Goal: Task Accomplishment & Management: Complete application form

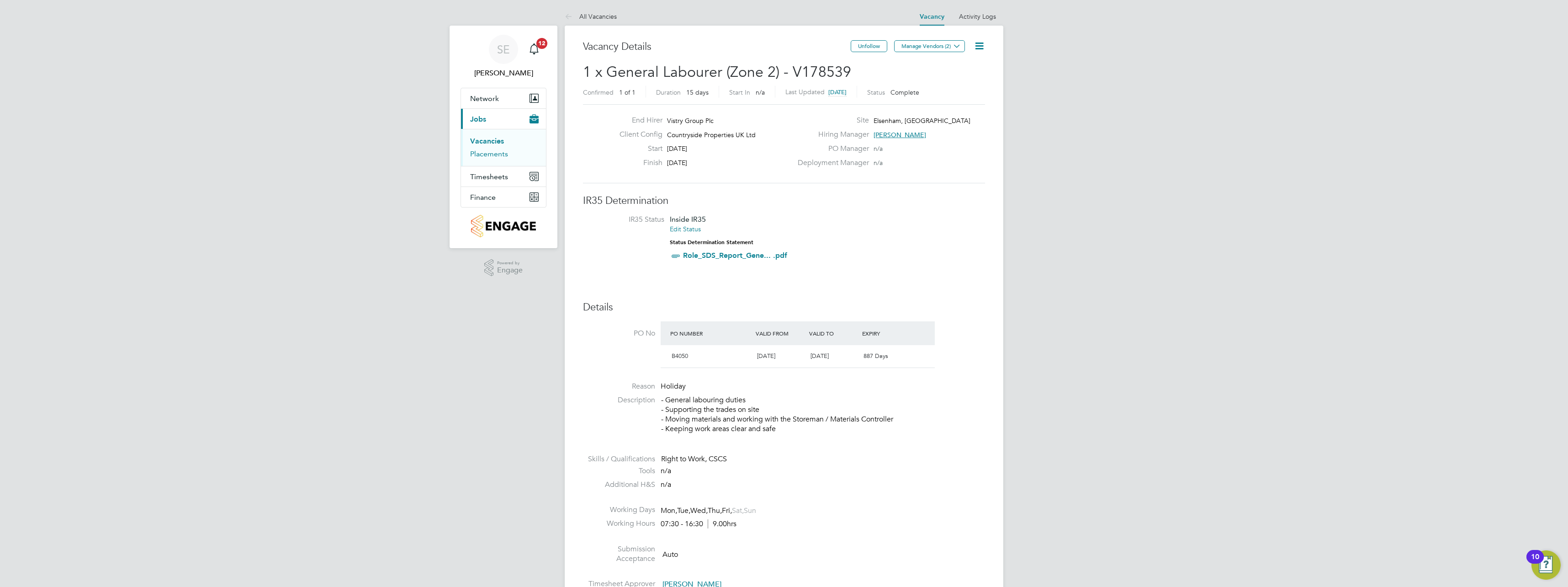
click at [494, 153] on link "Placements" at bounding box center [489, 153] width 38 height 9
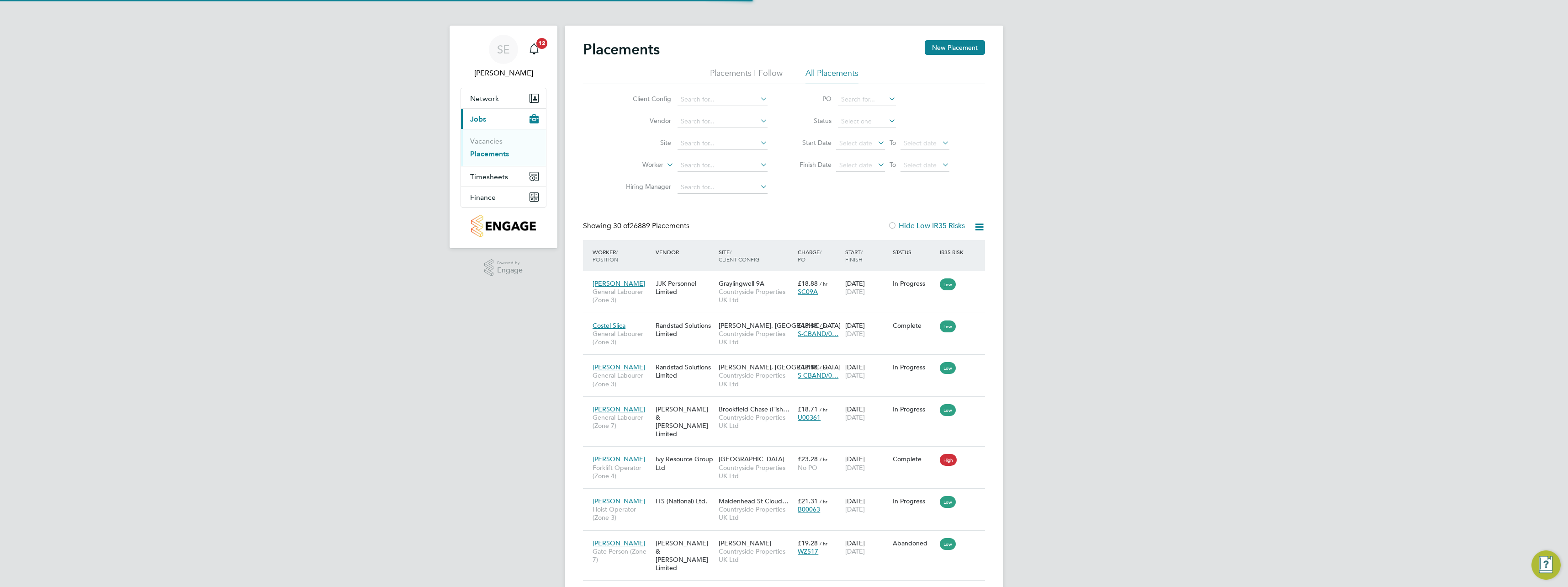
scroll to position [34, 80]
click at [481, 141] on link "Vacancies" at bounding box center [486, 141] width 32 height 9
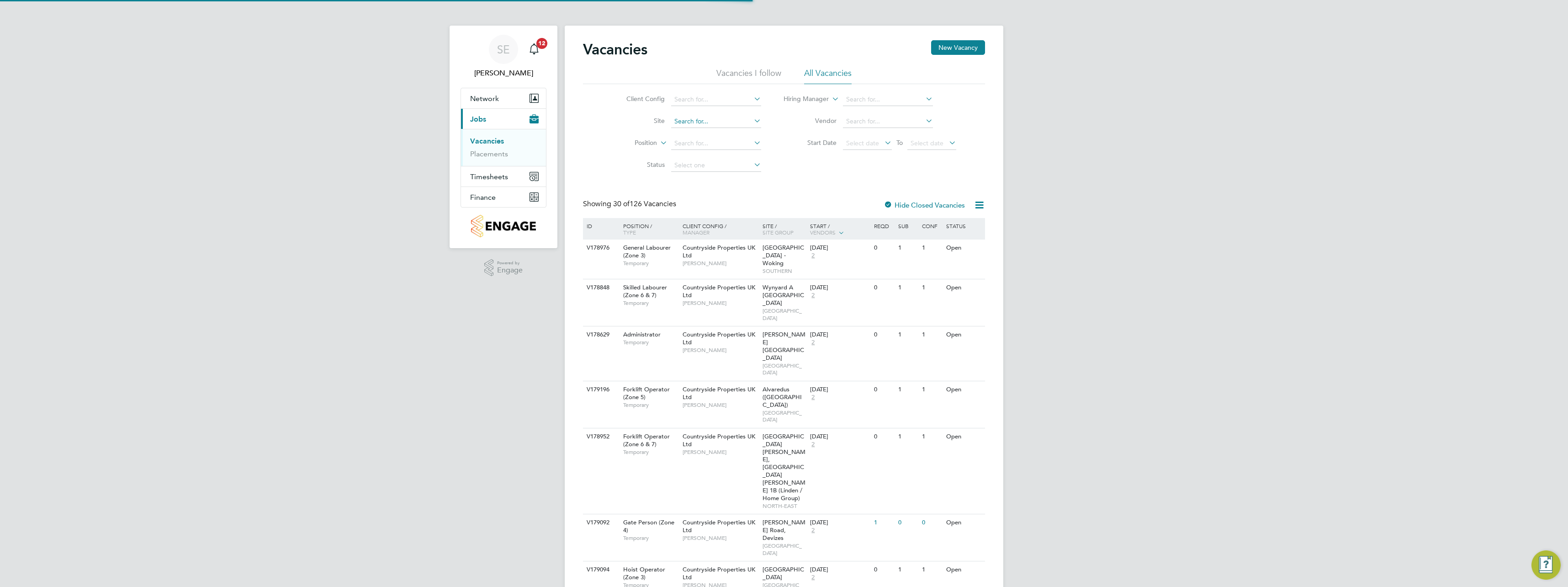
click at [697, 120] on input at bounding box center [716, 121] width 90 height 13
click at [702, 129] on li "Elsenham , [GEOGRAPHIC_DATA]" at bounding box center [723, 133] width 105 height 12
type input "Elsenham, [GEOGRAPHIC_DATA]"
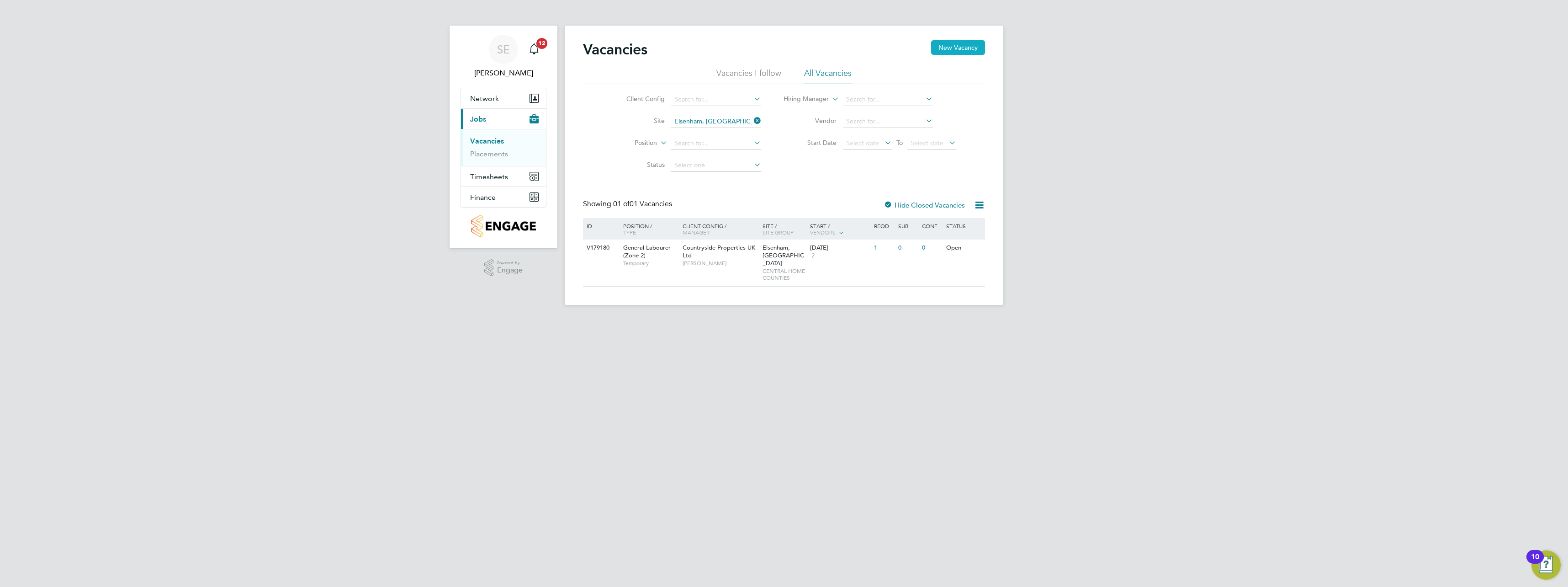
click at [944, 48] on button "New Vacancy" at bounding box center [958, 47] width 54 height 15
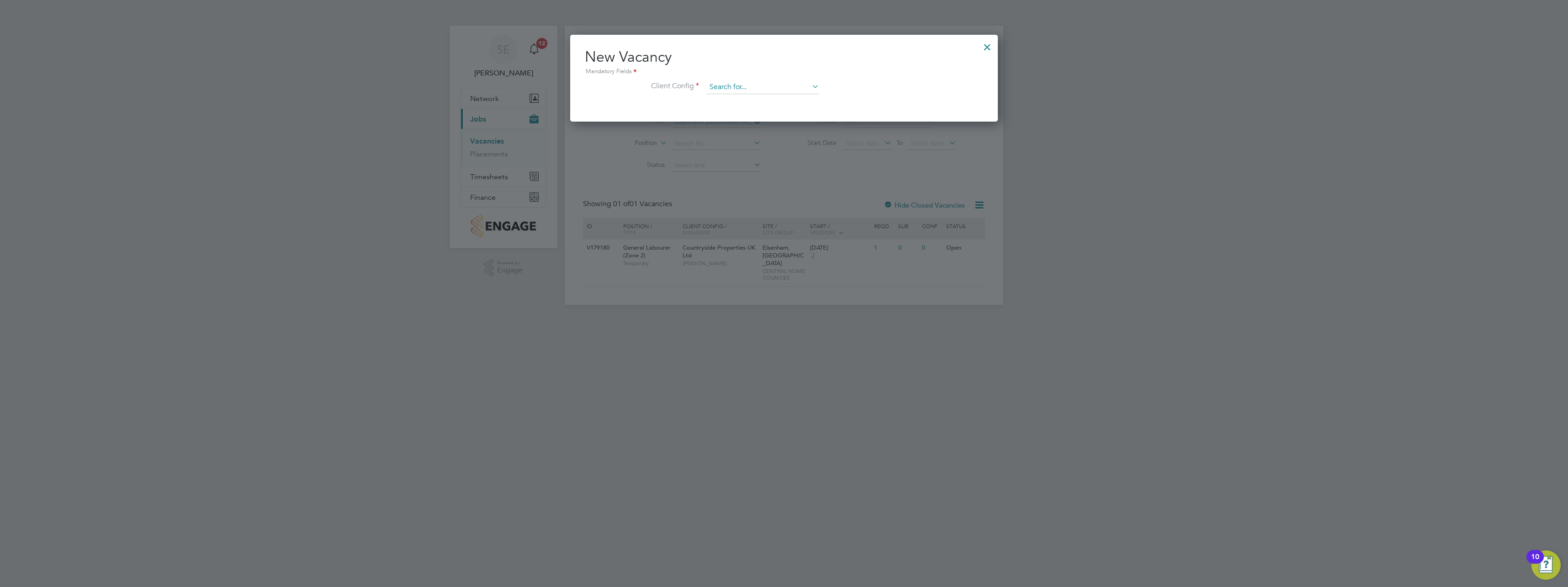
click at [766, 87] on input at bounding box center [762, 87] width 113 height 14
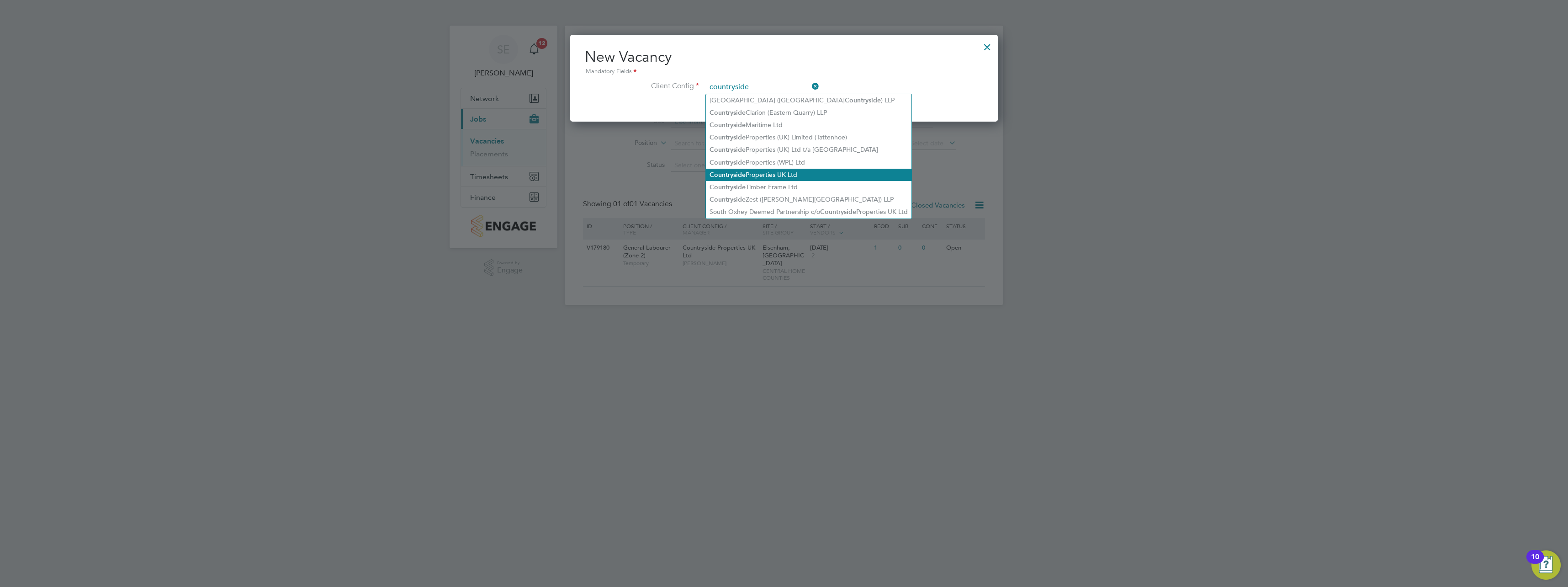
click at [795, 170] on li "Countryside Properties UK Ltd" at bounding box center [809, 175] width 206 height 12
type input "Countryside Properties UK Ltd"
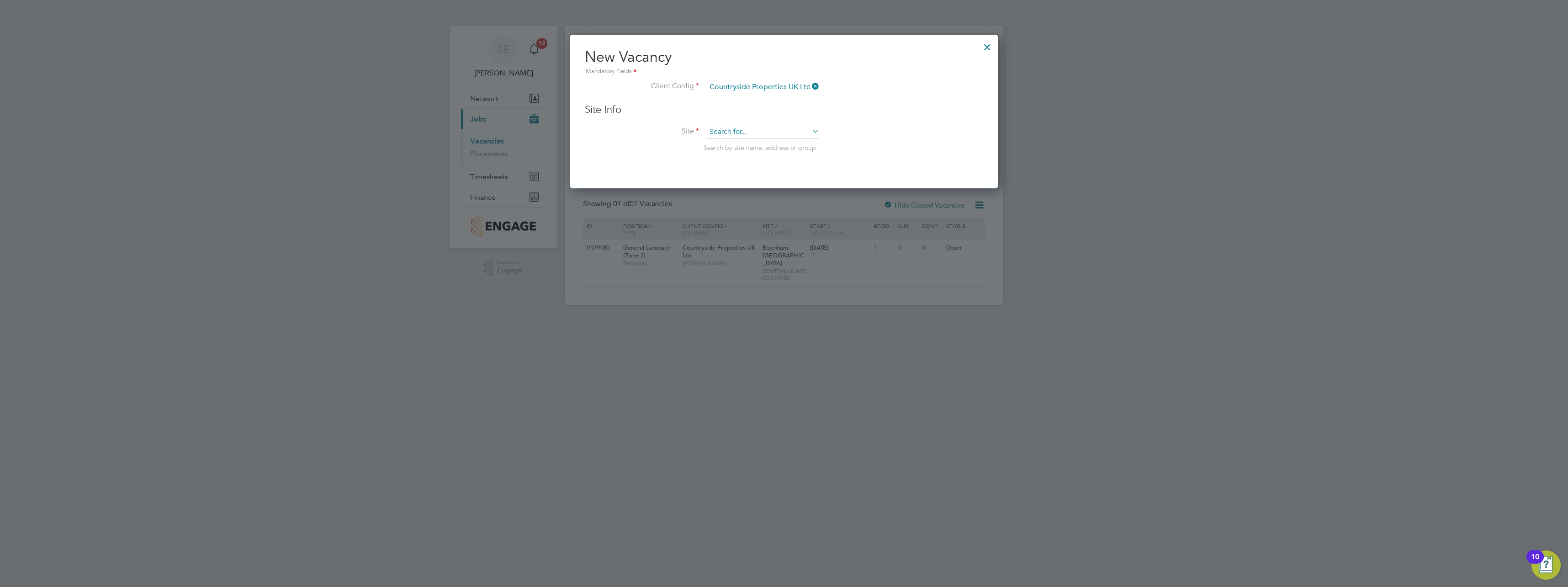
click at [756, 130] on input at bounding box center [762, 132] width 113 height 14
drag, startPoint x: 766, startPoint y: 131, endPoint x: 695, endPoint y: 129, distance: 71.0
click at [695, 129] on li "Site [PERSON_NAME] end Search by site name, address or group" at bounding box center [784, 148] width 399 height 45
click at [738, 145] on b "Elsenham" at bounding box center [724, 145] width 29 height 8
type input "Elsenham, [GEOGRAPHIC_DATA]"
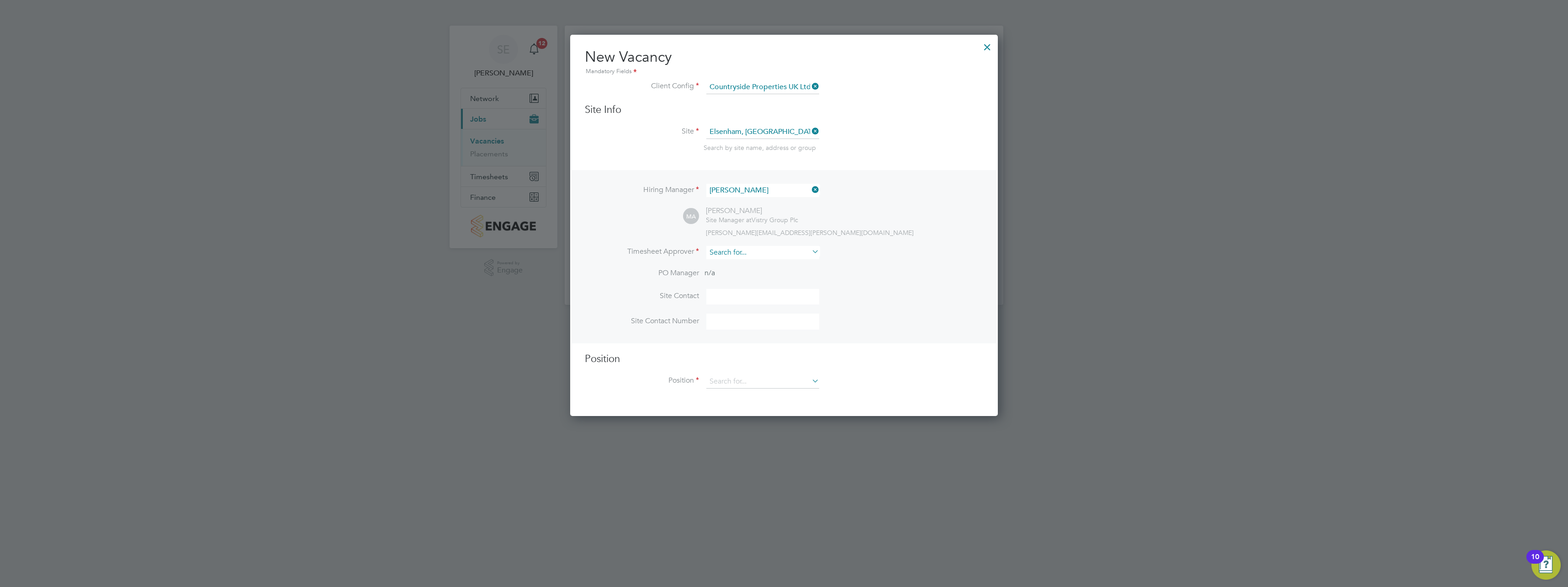
click at [757, 253] on input at bounding box center [762, 253] width 113 height 13
click at [749, 248] on input at bounding box center [762, 253] width 113 height 13
type input "mark"
click at [726, 251] on input at bounding box center [762, 253] width 113 height 13
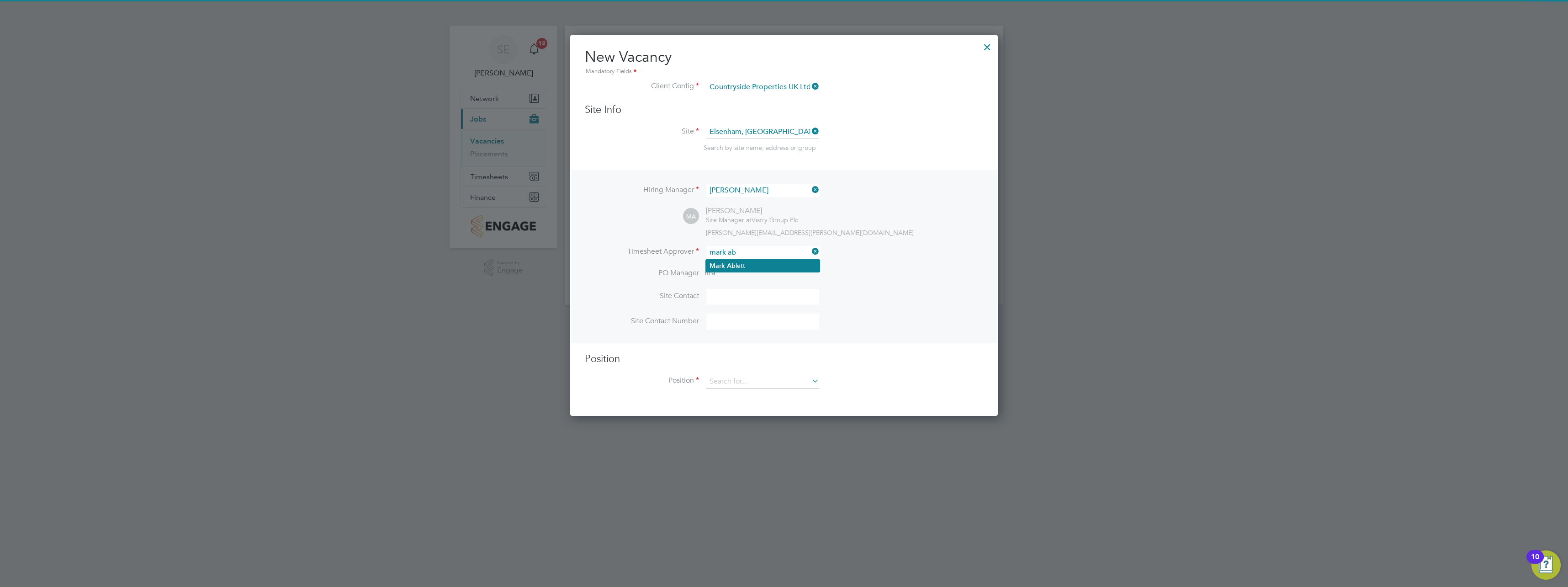
click at [741, 263] on li "[PERSON_NAME] [PERSON_NAME]" at bounding box center [763, 265] width 114 height 12
type input "[PERSON_NAME]"
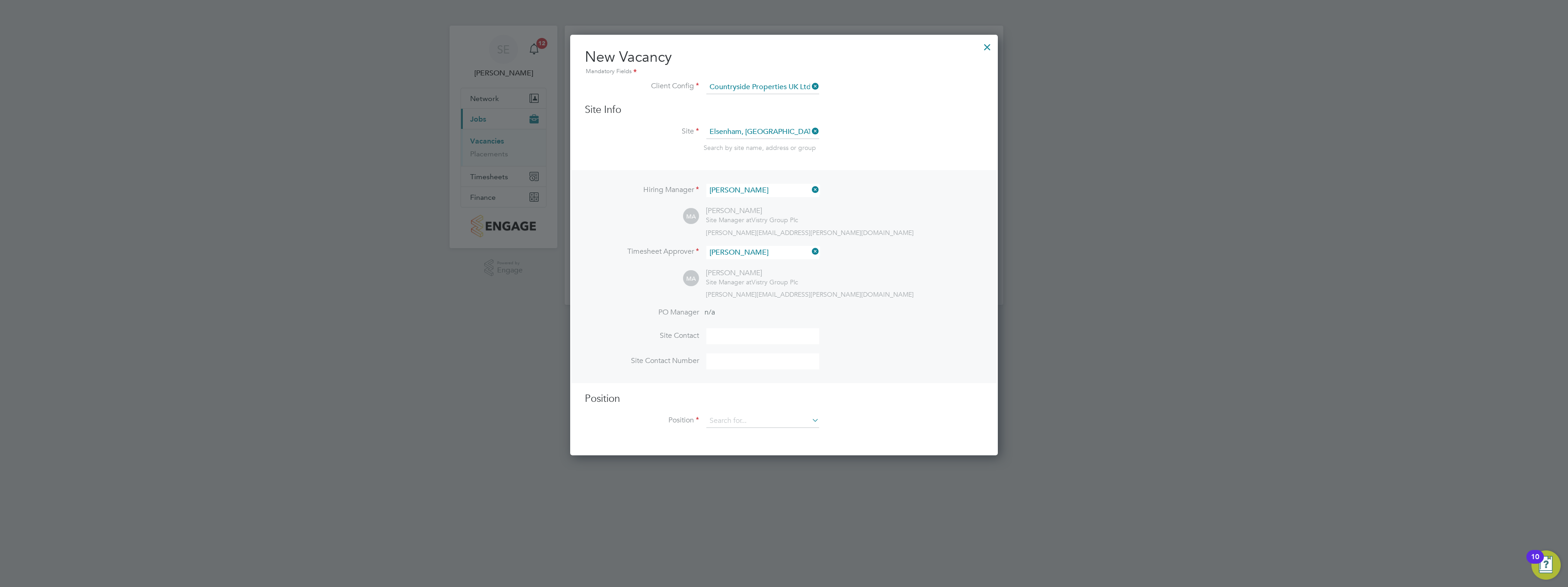
scroll to position [422, 428]
click at [770, 305] on div "Vacancies [GEOGRAPHIC_DATA] Vacancies I follow All Vacancies Client Config Site…" at bounding box center [784, 165] width 439 height 279
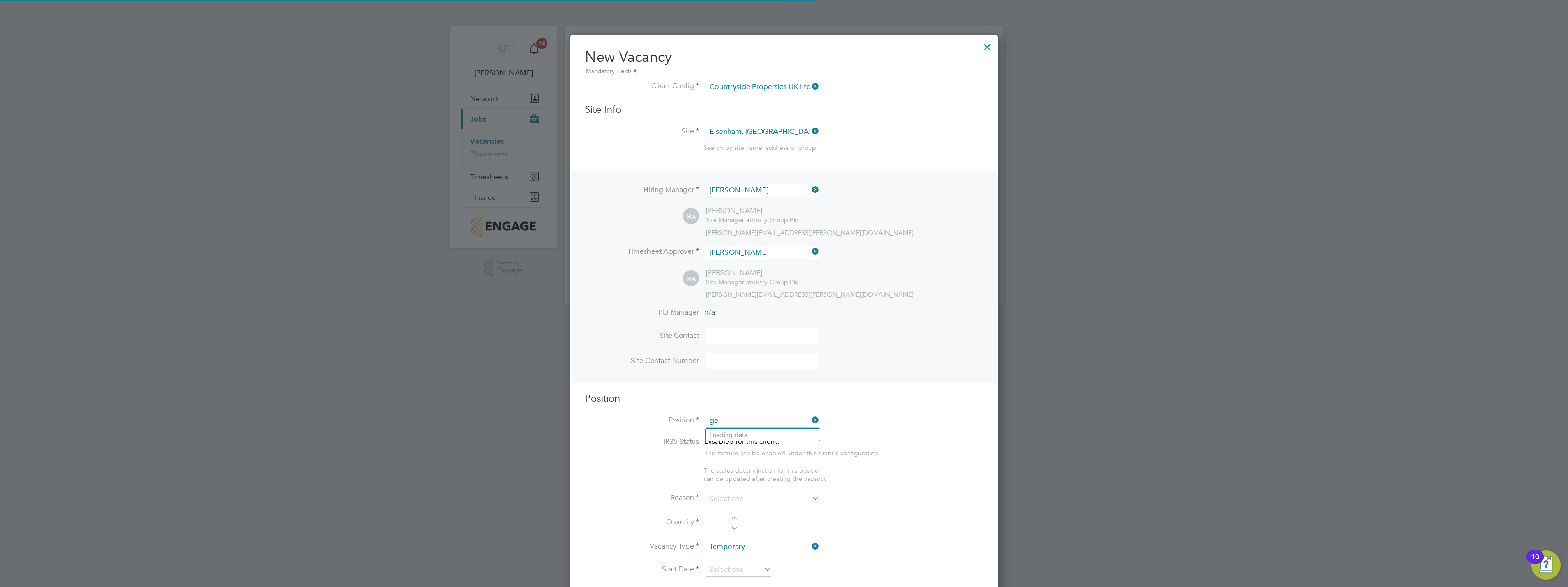
scroll to position [1318, 428]
click at [770, 449] on li "Genera l Labourer (Zone 2)" at bounding box center [763, 447] width 114 height 12
type input "General Labourer (Zone 2)"
type textarea "- General labouring duties - Supporting the trades on site - Moving materials a…"
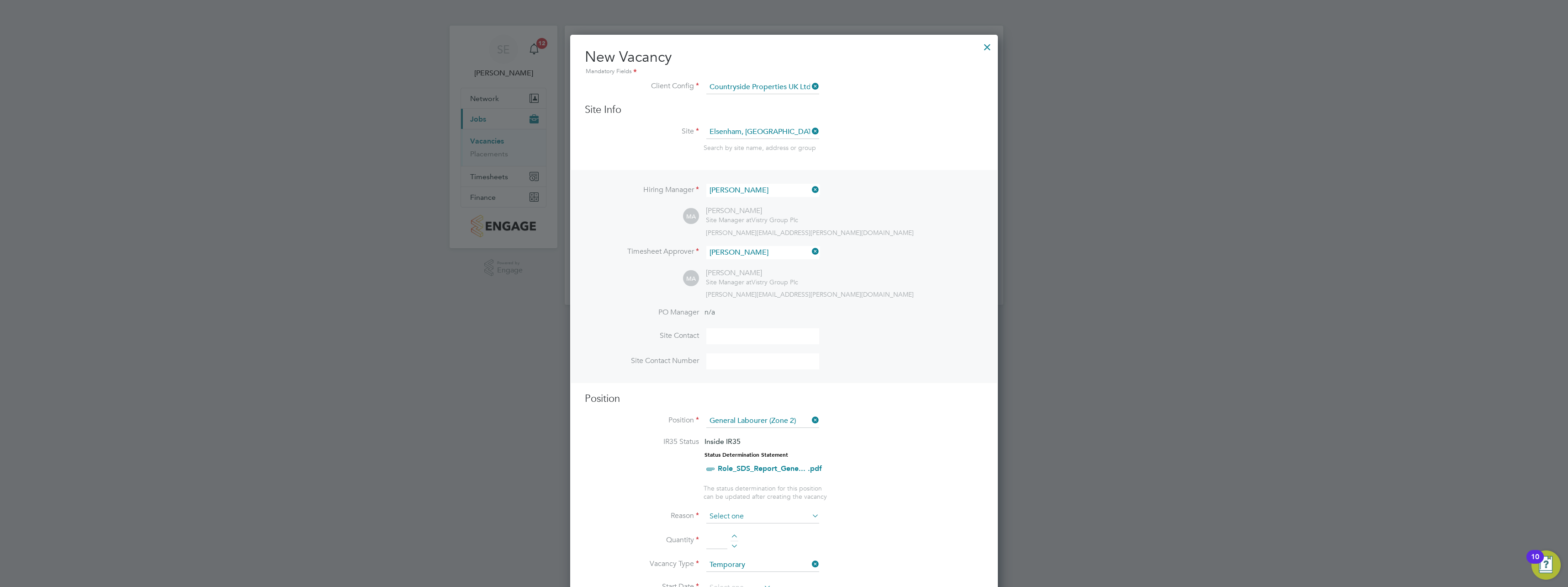
click at [752, 511] on input at bounding box center [762, 516] width 113 height 14
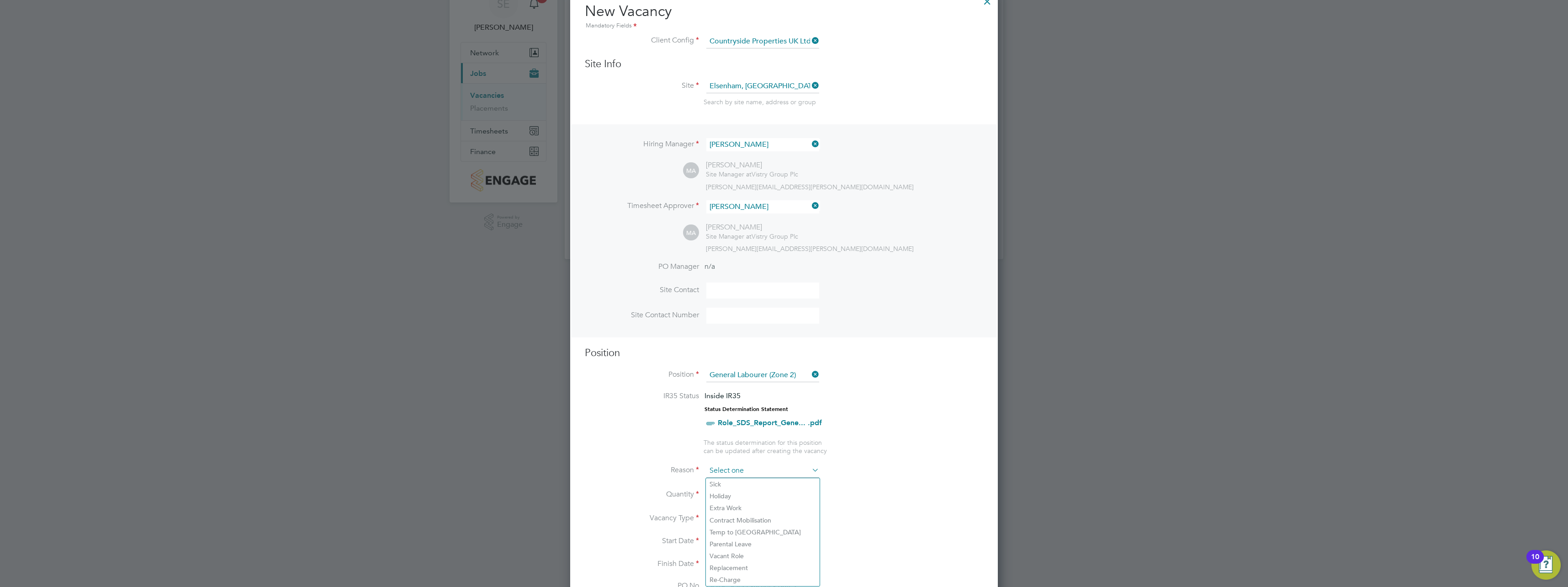
scroll to position [91, 0]
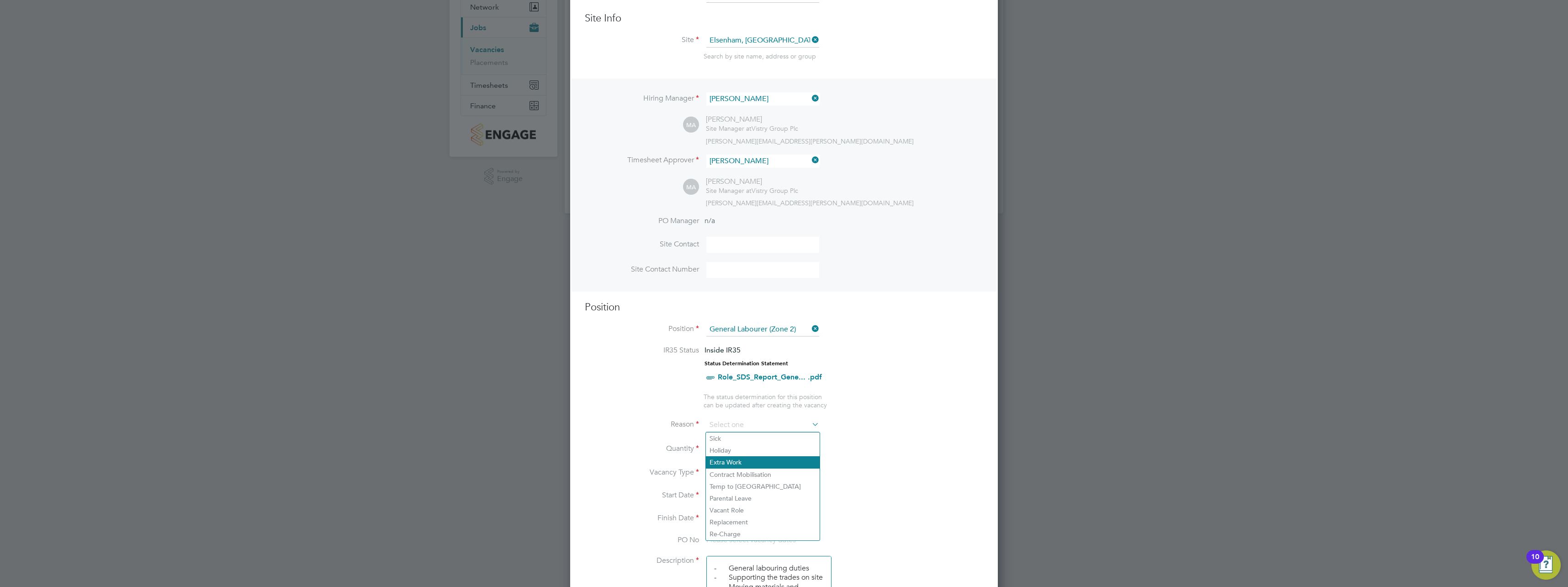
click at [748, 459] on li "Extra Work" at bounding box center [763, 462] width 114 height 12
type input "Extra Work"
click at [742, 424] on input at bounding box center [762, 425] width 113 height 14
click at [731, 447] on li "Holiday" at bounding box center [763, 451] width 114 height 12
type input "Holiday"
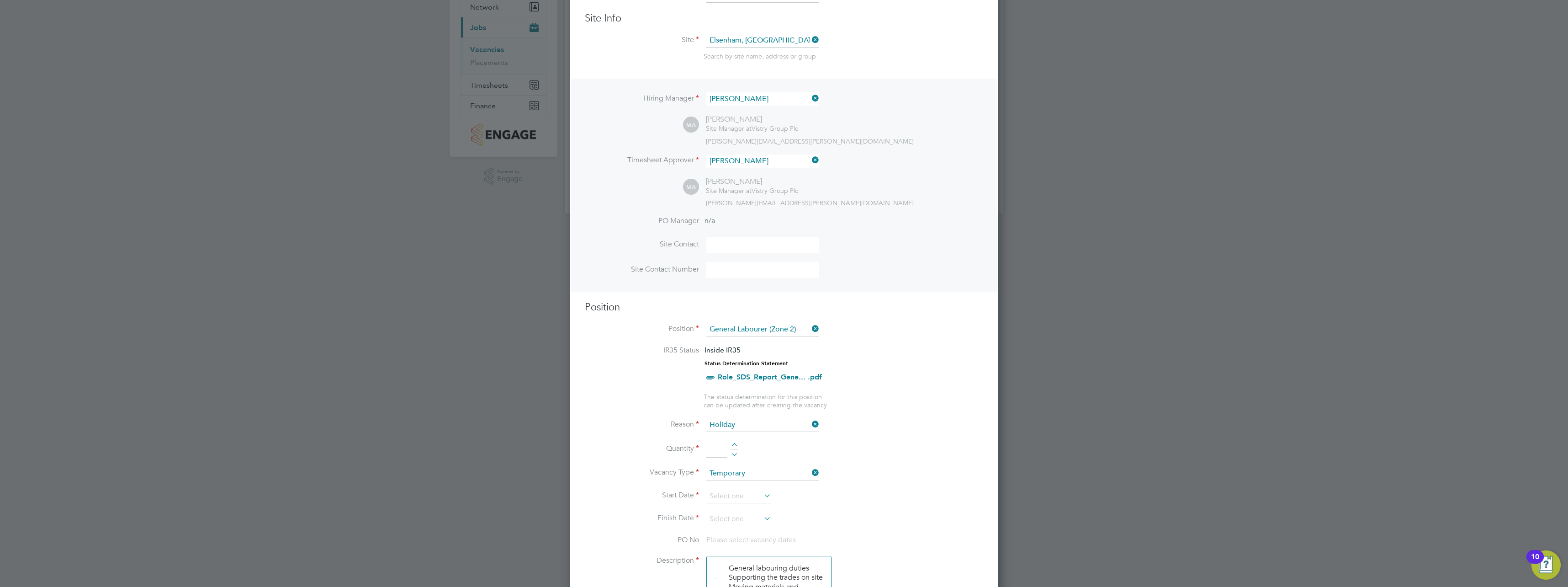
click at [733, 445] on div at bounding box center [734, 446] width 8 height 7
type input "1"
click at [737, 493] on input at bounding box center [738, 496] width 65 height 14
click at [771, 388] on span "21" at bounding box center [773, 379] width 18 height 18
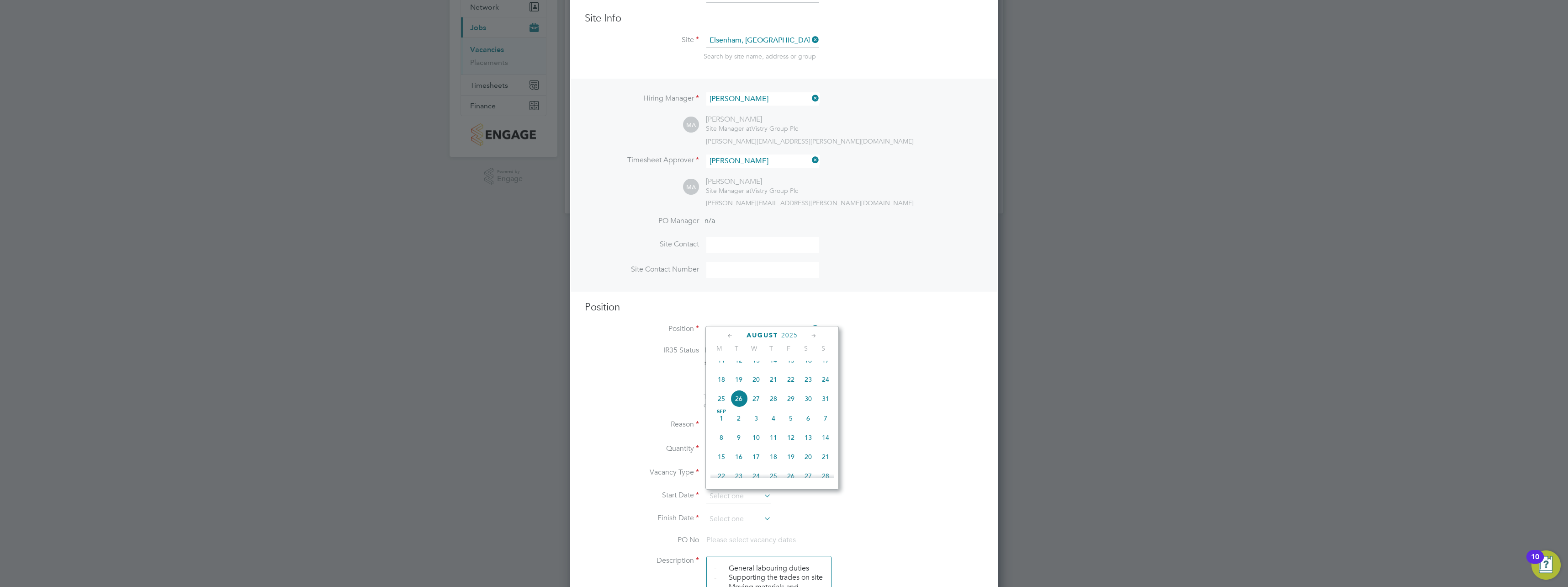
type input "[DATE]"
click at [736, 515] on input at bounding box center [738, 519] width 65 height 14
click at [789, 430] on span "29" at bounding box center [791, 421] width 18 height 18
type input "[DATE]"
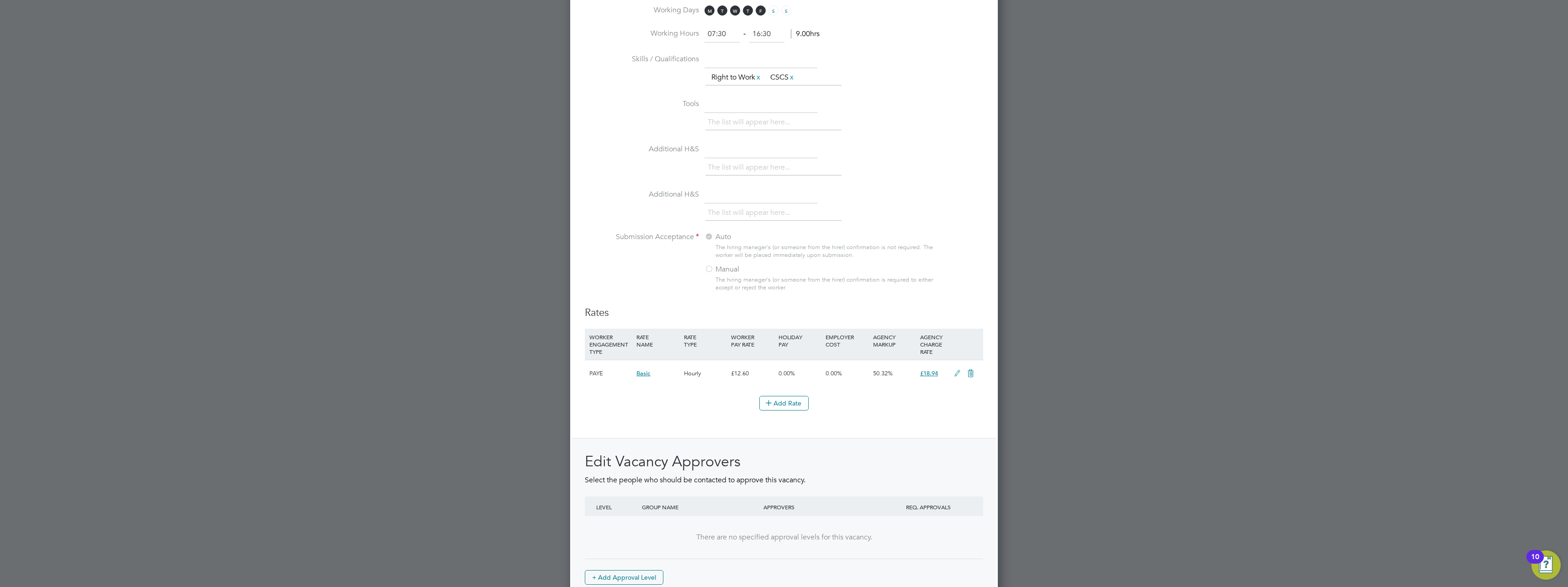
scroll to position [831, 0]
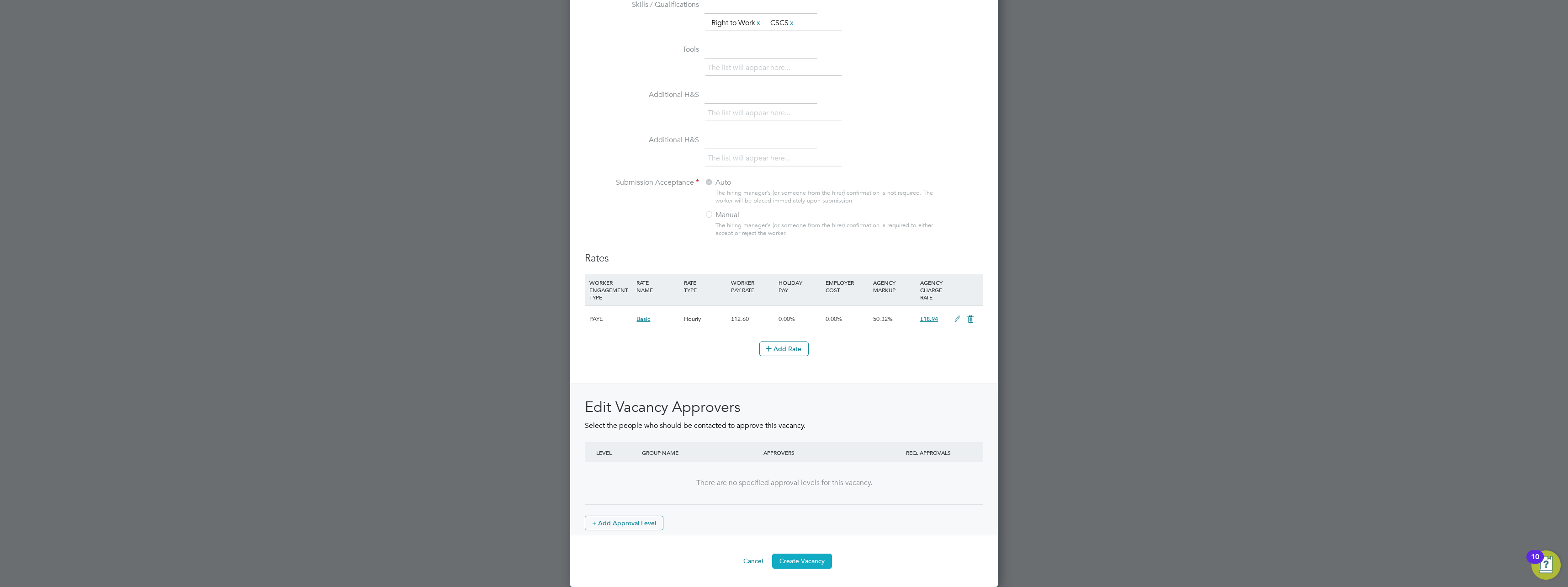
click at [803, 558] on button "Create Vacancy" at bounding box center [802, 561] width 60 height 15
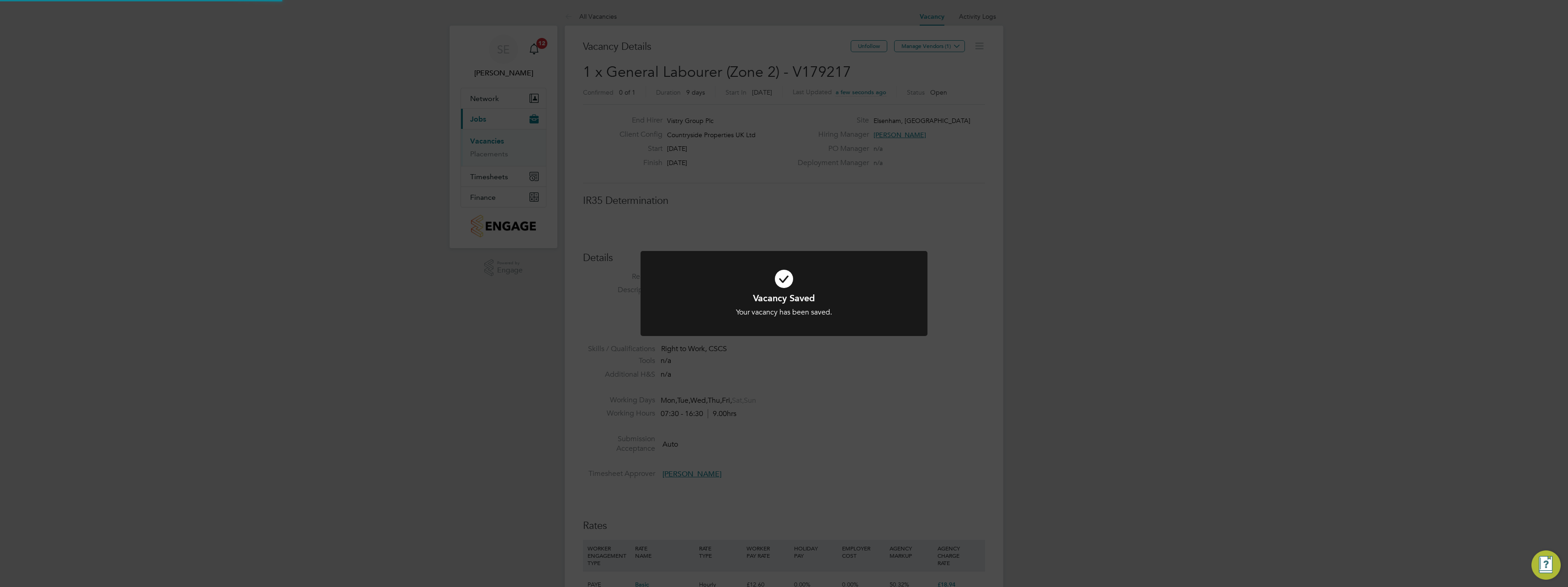
scroll to position [27, 64]
click at [917, 393] on div "Vacancy Saved Your vacancy has been saved. Cancel Okay" at bounding box center [784, 294] width 1568 height 587
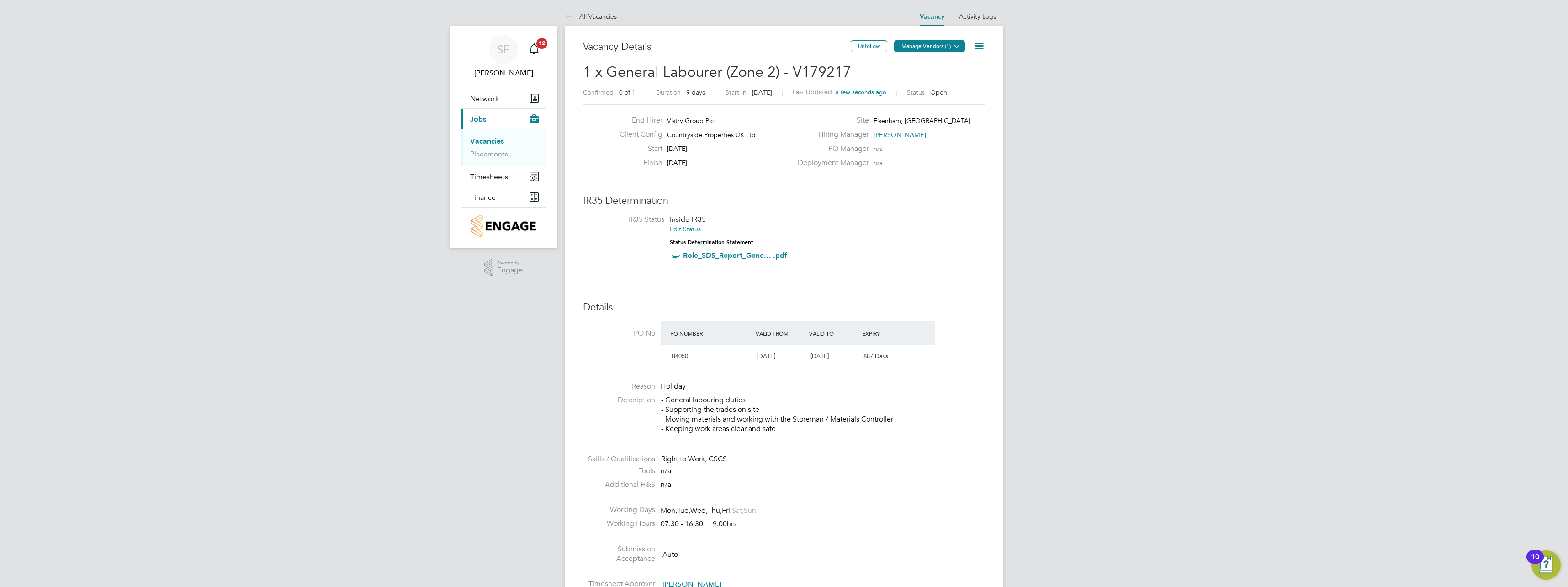
click at [932, 47] on button "Manage Vendors (1)" at bounding box center [929, 46] width 71 height 12
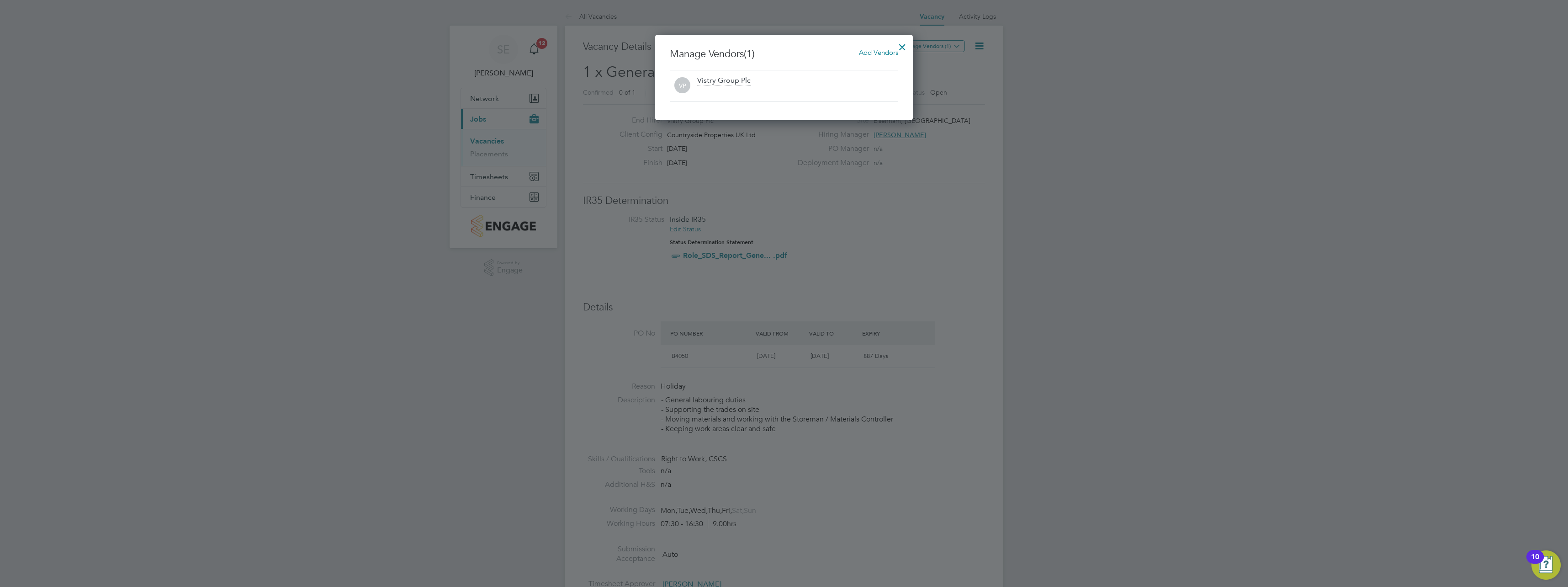
click at [867, 49] on span "Add Vendors" at bounding box center [878, 52] width 40 height 9
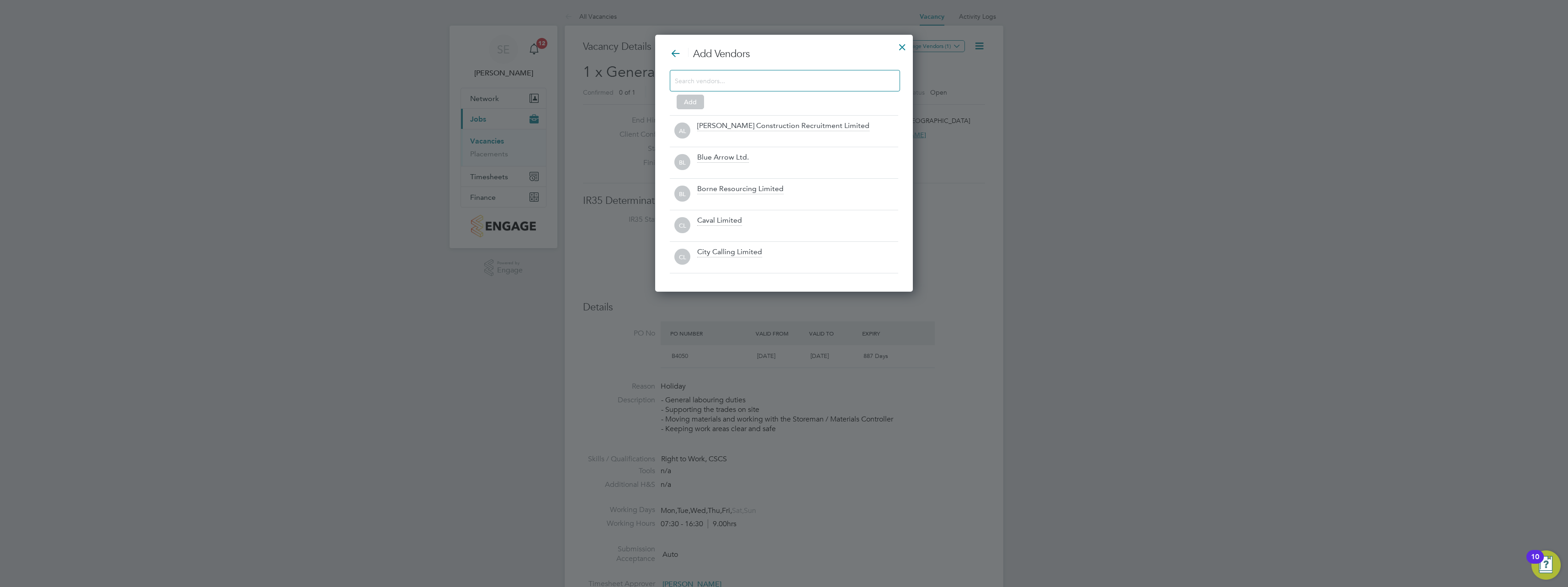
click at [748, 85] on input at bounding box center [778, 80] width 206 height 12
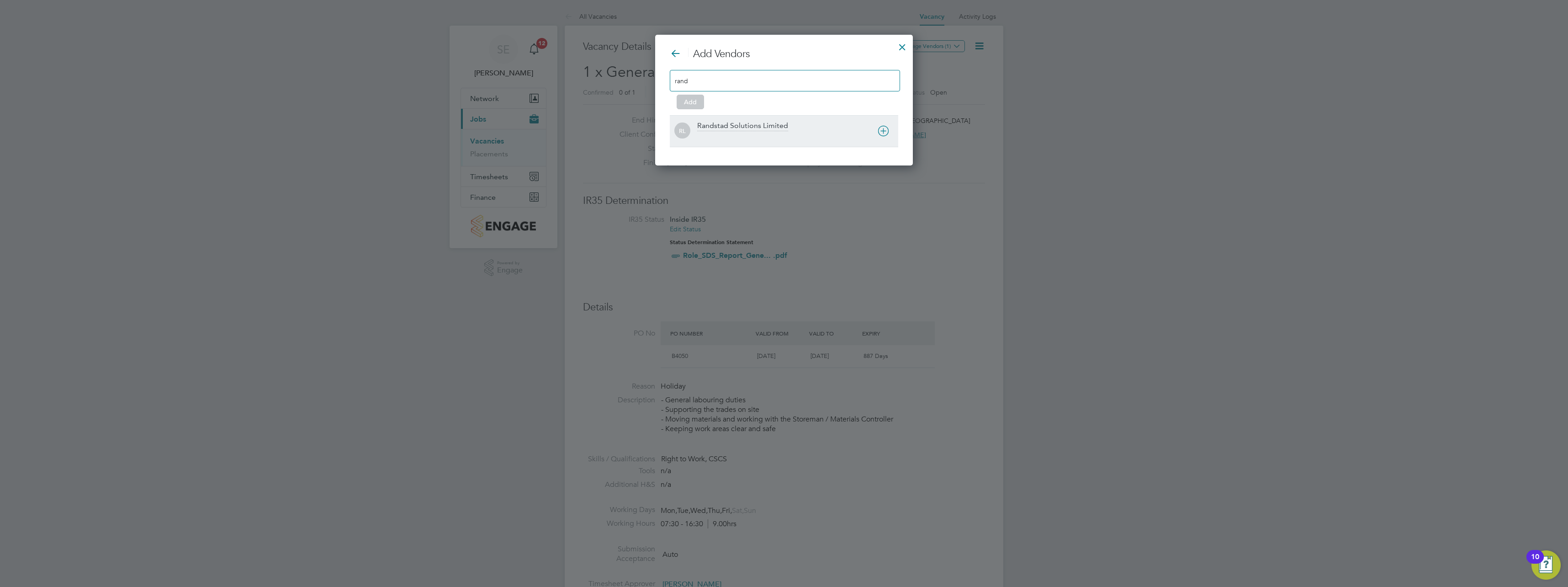
type input "rand"
click at [744, 123] on div "Randstad Solutions Limited" at bounding box center [742, 126] width 91 height 10
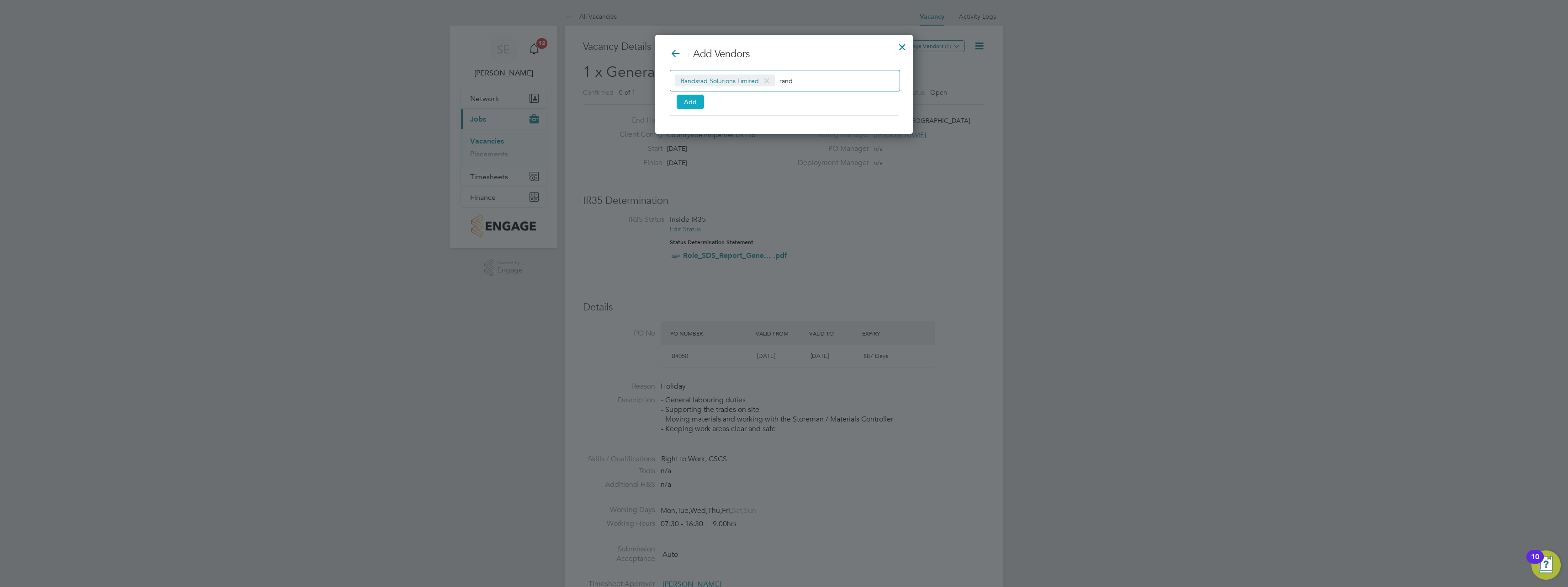
click at [695, 104] on button "Add" at bounding box center [690, 102] width 27 height 15
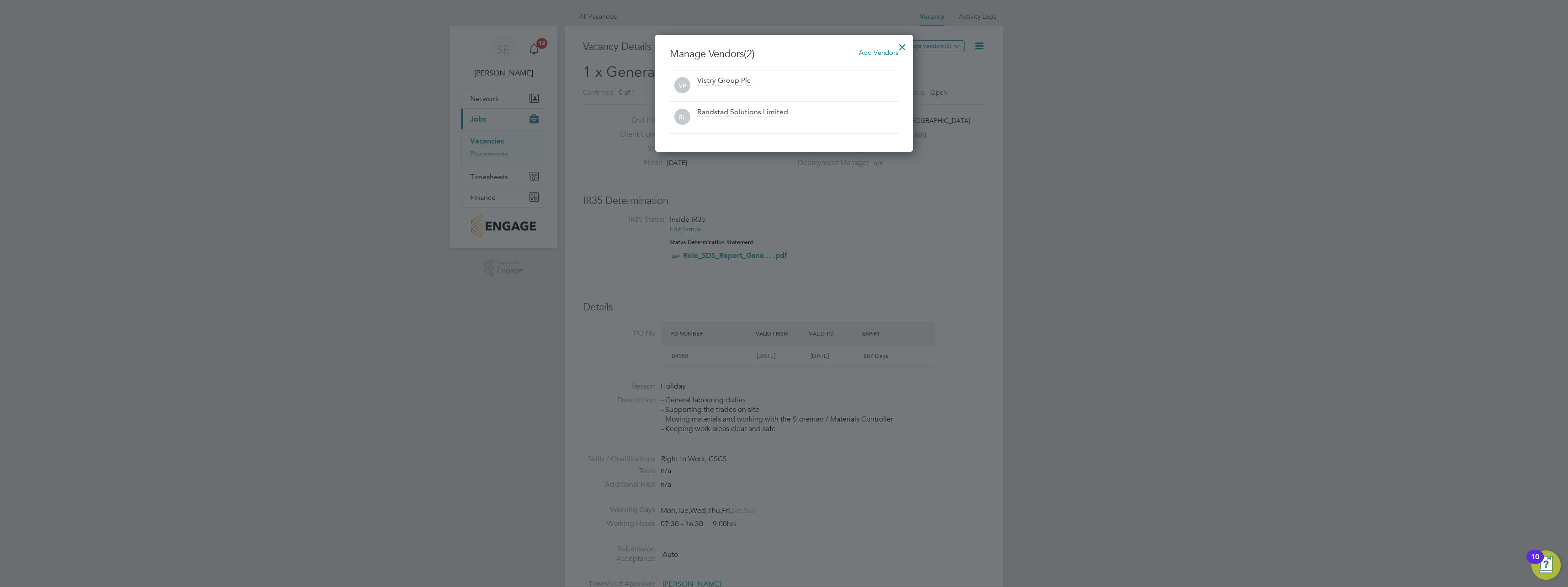
click at [902, 45] on div at bounding box center [902, 44] width 16 height 16
